Goal: Task Accomplishment & Management: Use online tool/utility

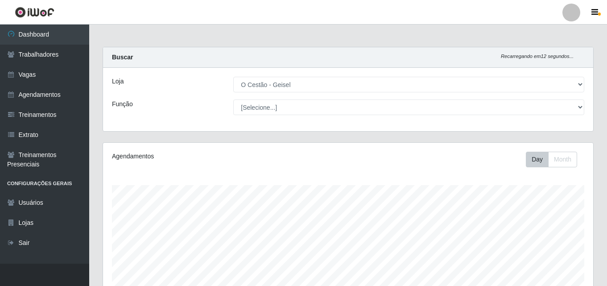
select select "224"
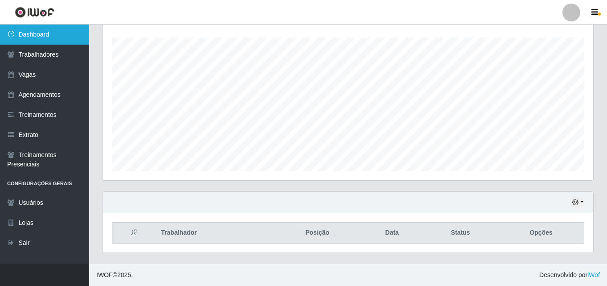
scroll to position [185, 490]
click at [37, 29] on link "Dashboard" at bounding box center [44, 35] width 89 height 20
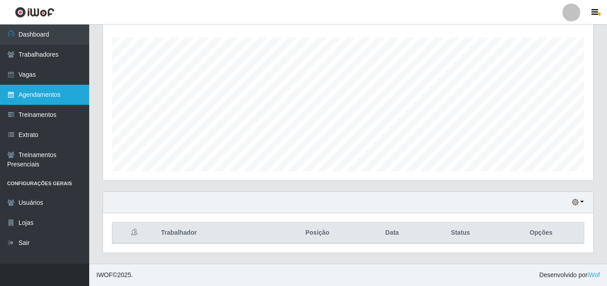
click at [51, 95] on link "Agendamentos" at bounding box center [44, 95] width 89 height 20
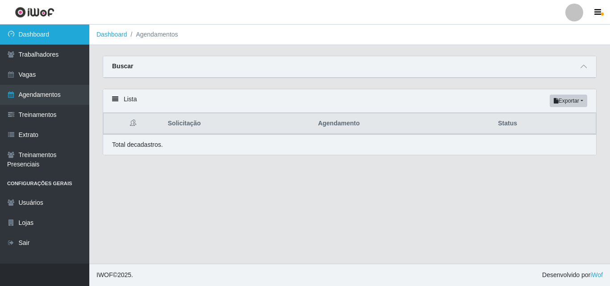
click at [26, 26] on link "Dashboard" at bounding box center [44, 35] width 89 height 20
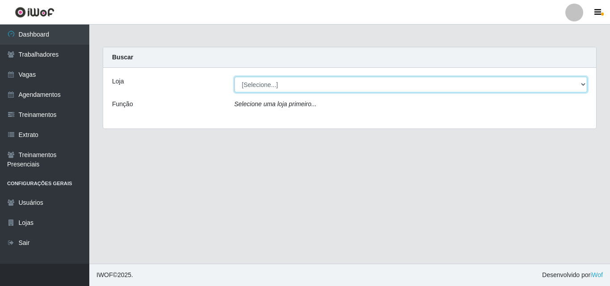
click at [270, 83] on select "[Selecione...] O Cestão - Geisel" at bounding box center [410, 85] width 353 height 16
select select "224"
click at [234, 77] on select "[Selecione...] O Cestão - Geisel" at bounding box center [410, 85] width 353 height 16
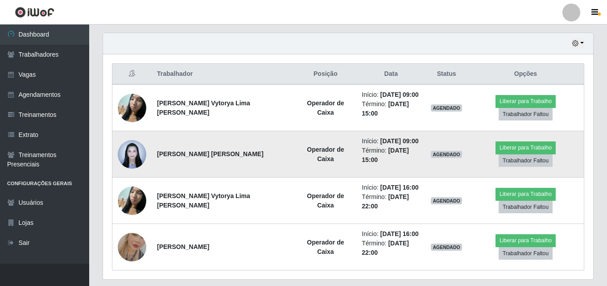
scroll to position [148, 0]
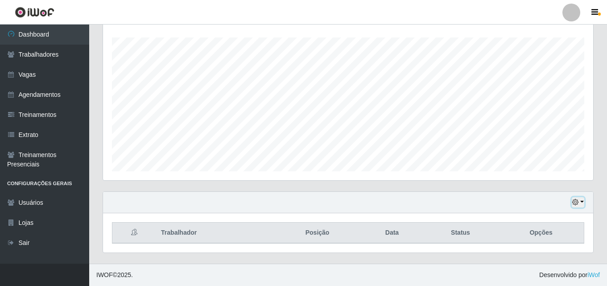
click at [580, 203] on button "button" at bounding box center [578, 202] width 12 height 10
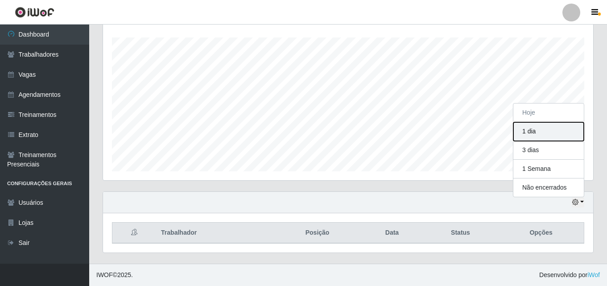
click at [525, 134] on button "1 dia" at bounding box center [549, 131] width 71 height 19
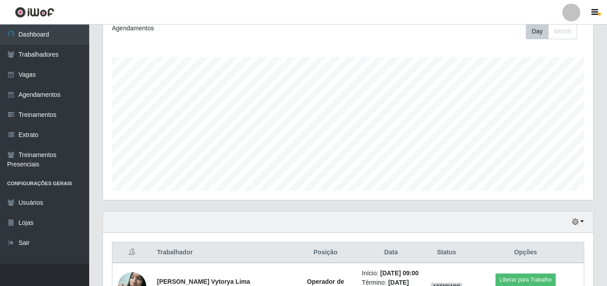
scroll to position [0, 0]
